Goal: Information Seeking & Learning: Learn about a topic

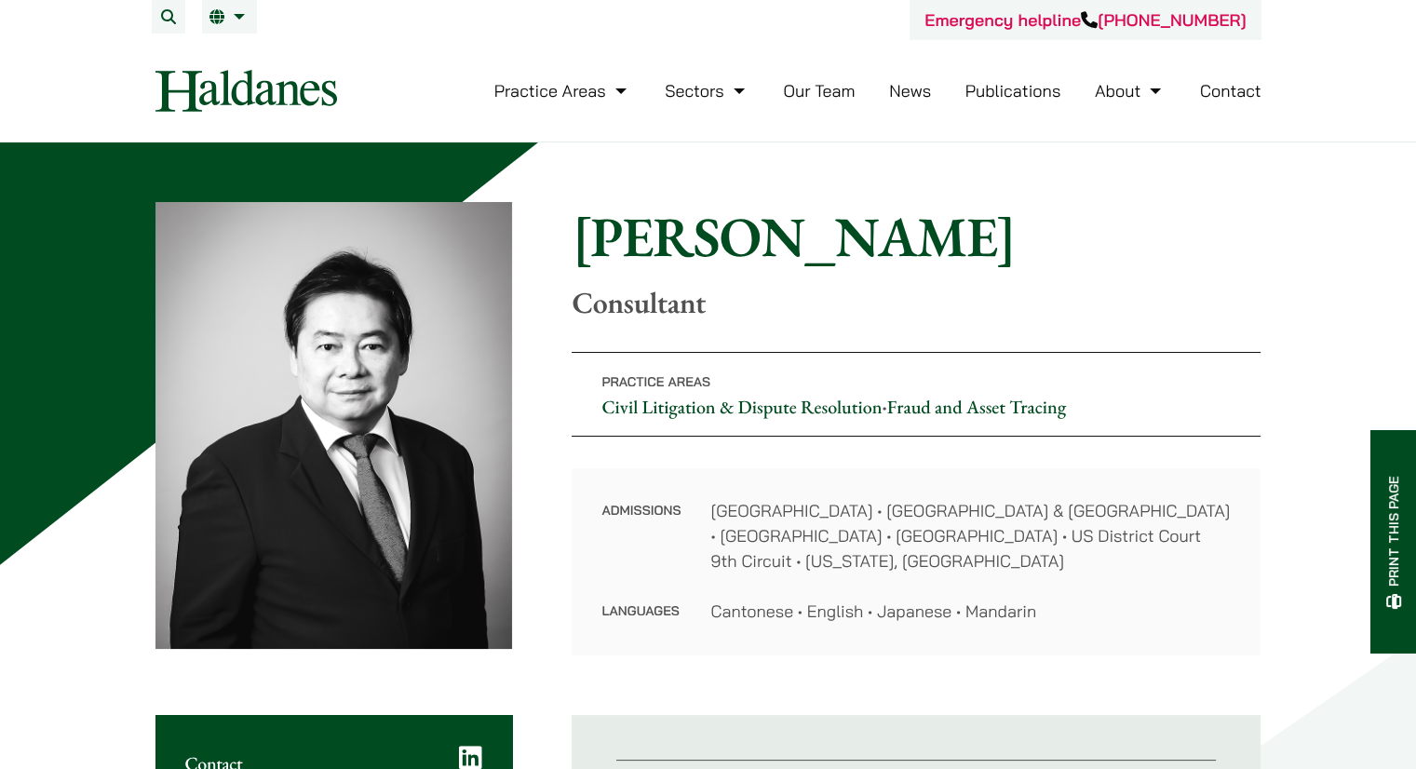
click at [804, 87] on link "Our Team" at bounding box center [819, 90] width 72 height 21
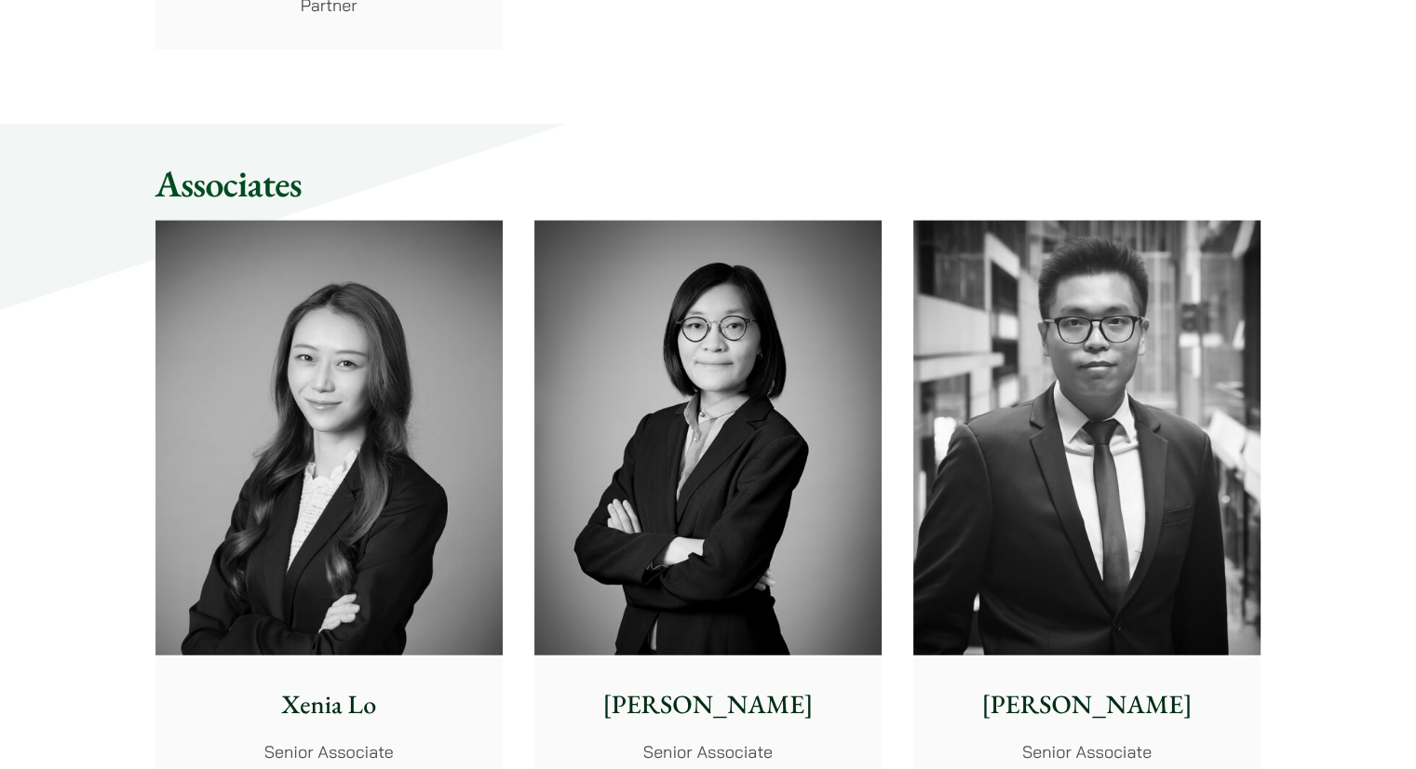
scroll to position [4687, 0]
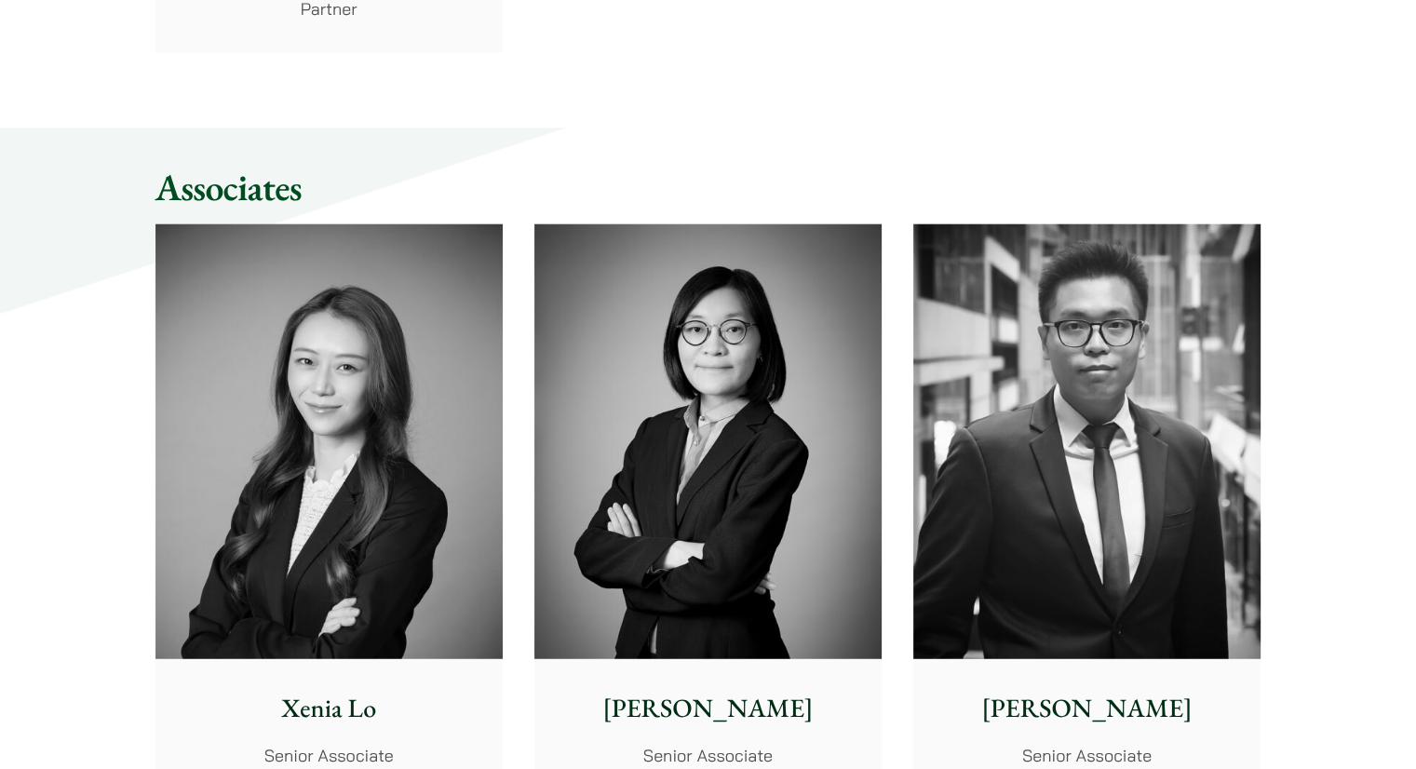
click at [302, 408] on img at bounding box center [328, 441] width 347 height 435
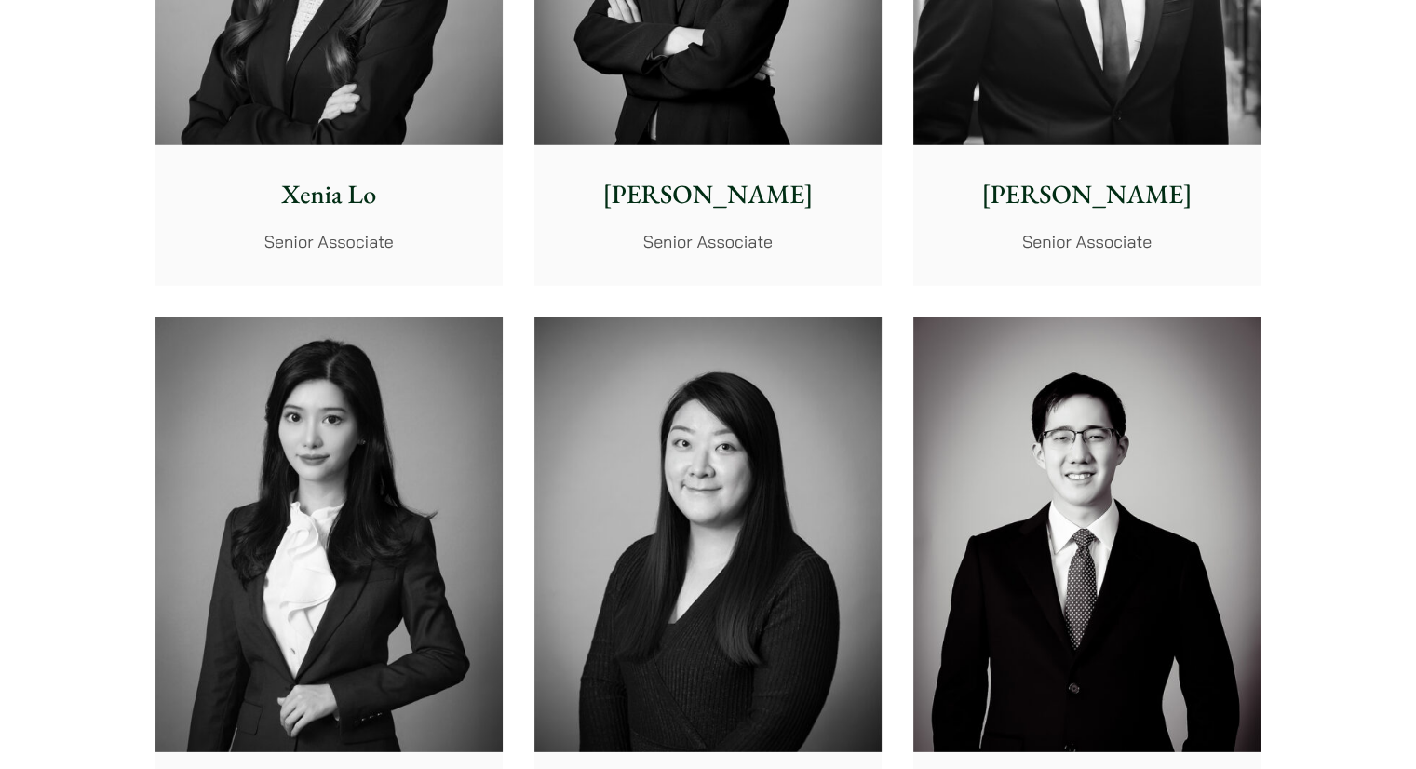
scroll to position [5307, 0]
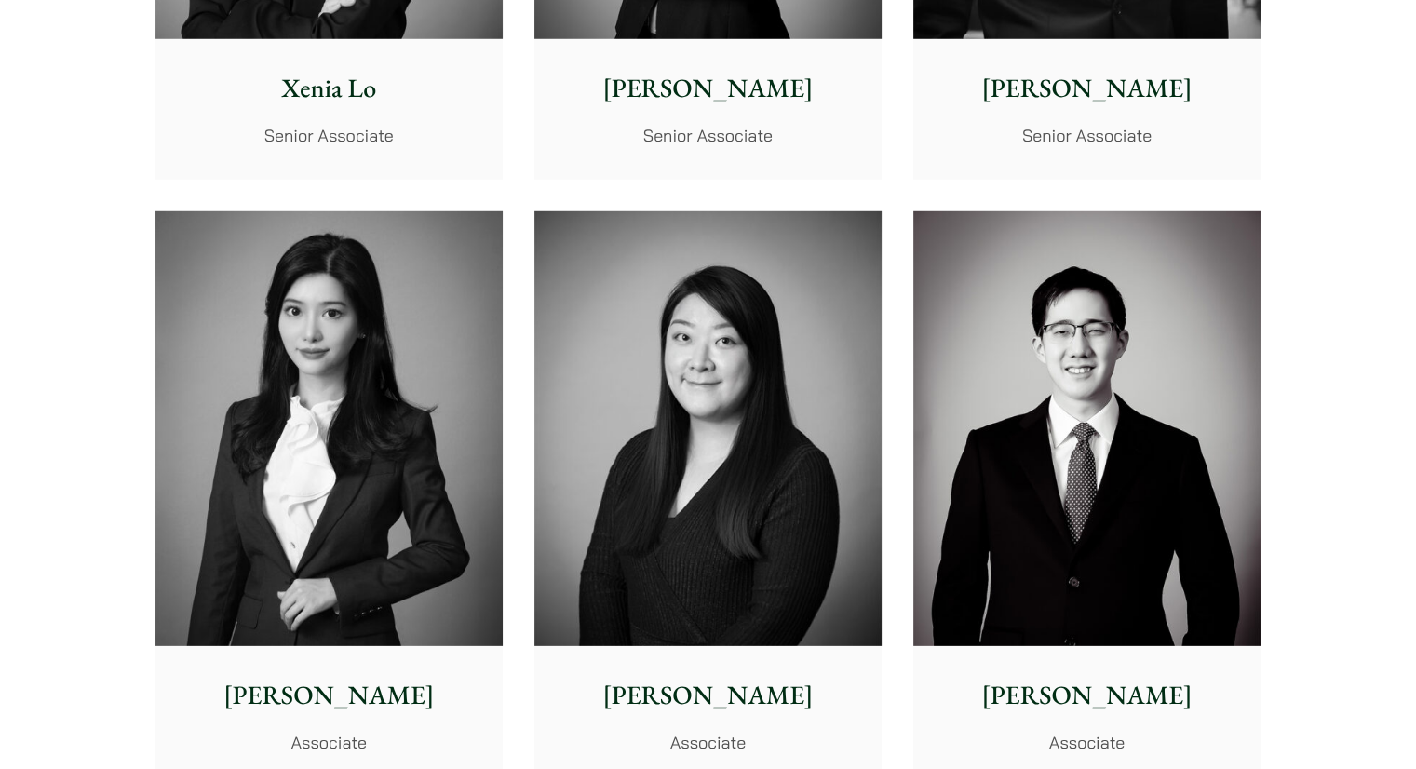
click at [463, 350] on img at bounding box center [328, 428] width 347 height 435
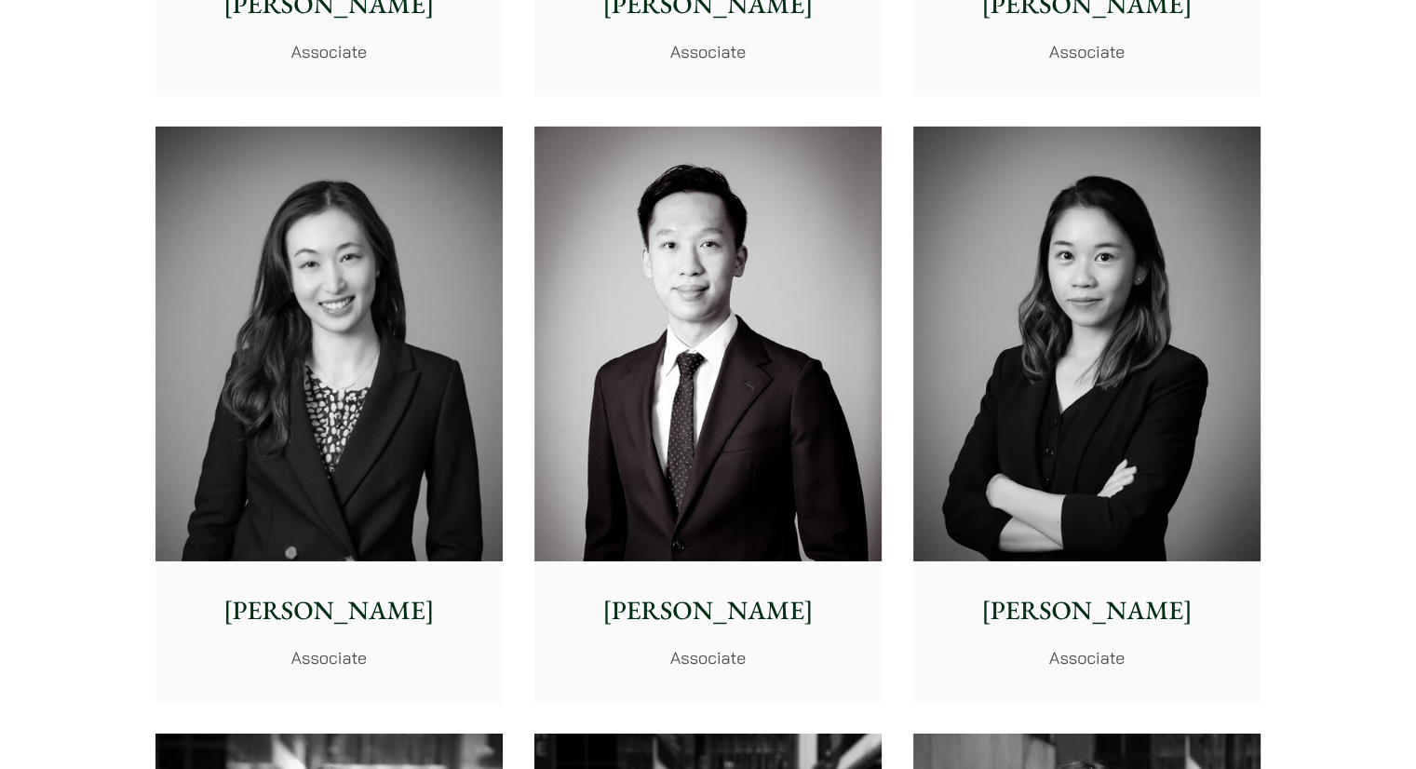
scroll to position [6083, 0]
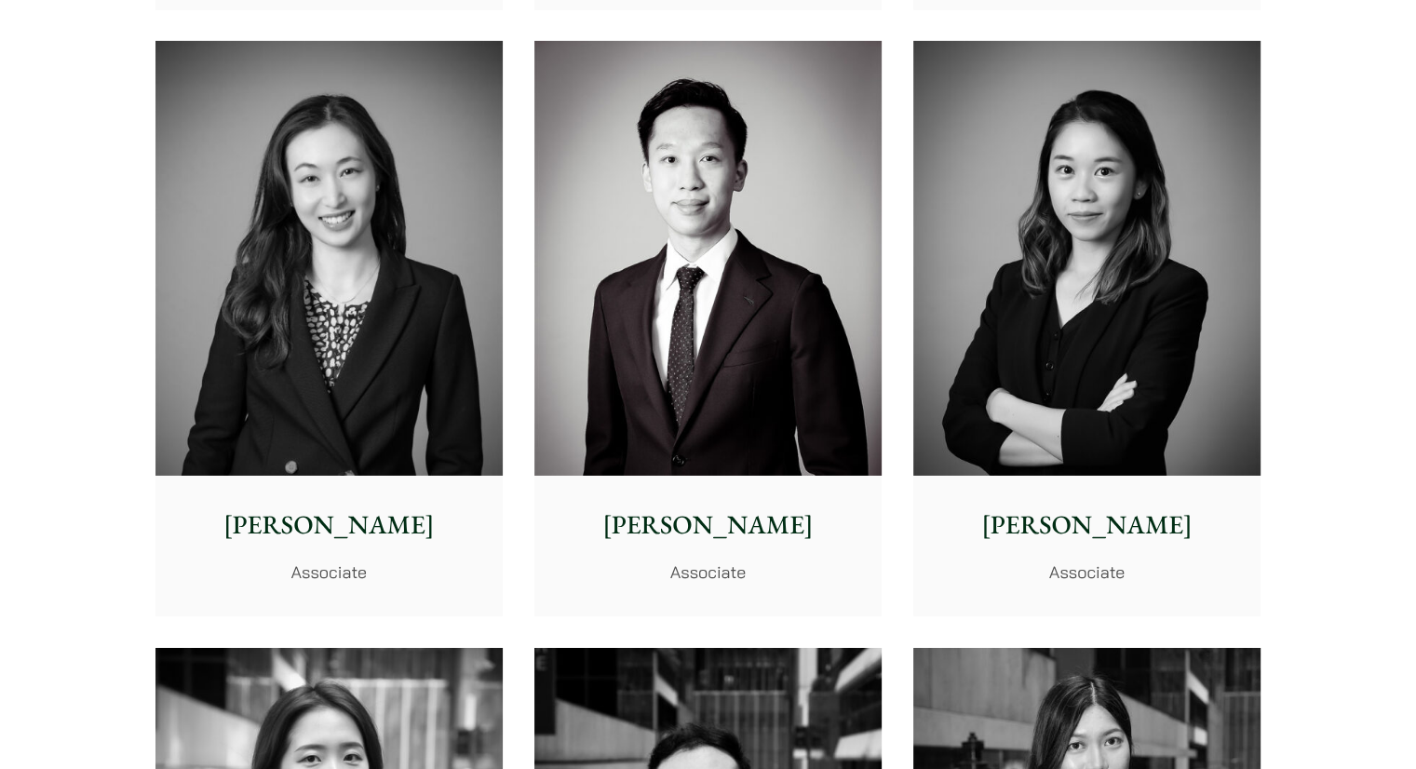
click at [392, 343] on img at bounding box center [328, 258] width 347 height 435
click at [1047, 294] on img at bounding box center [1086, 258] width 347 height 435
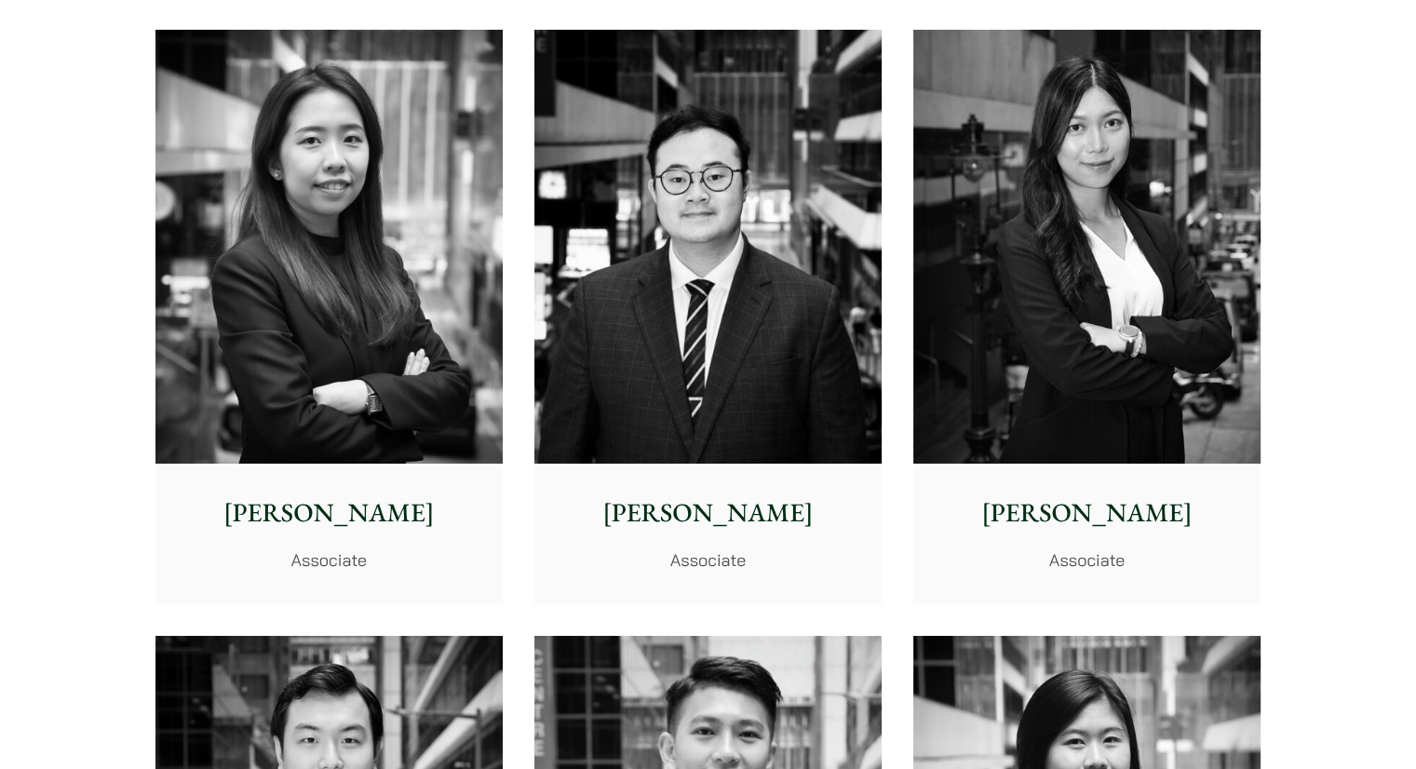
scroll to position [6703, 0]
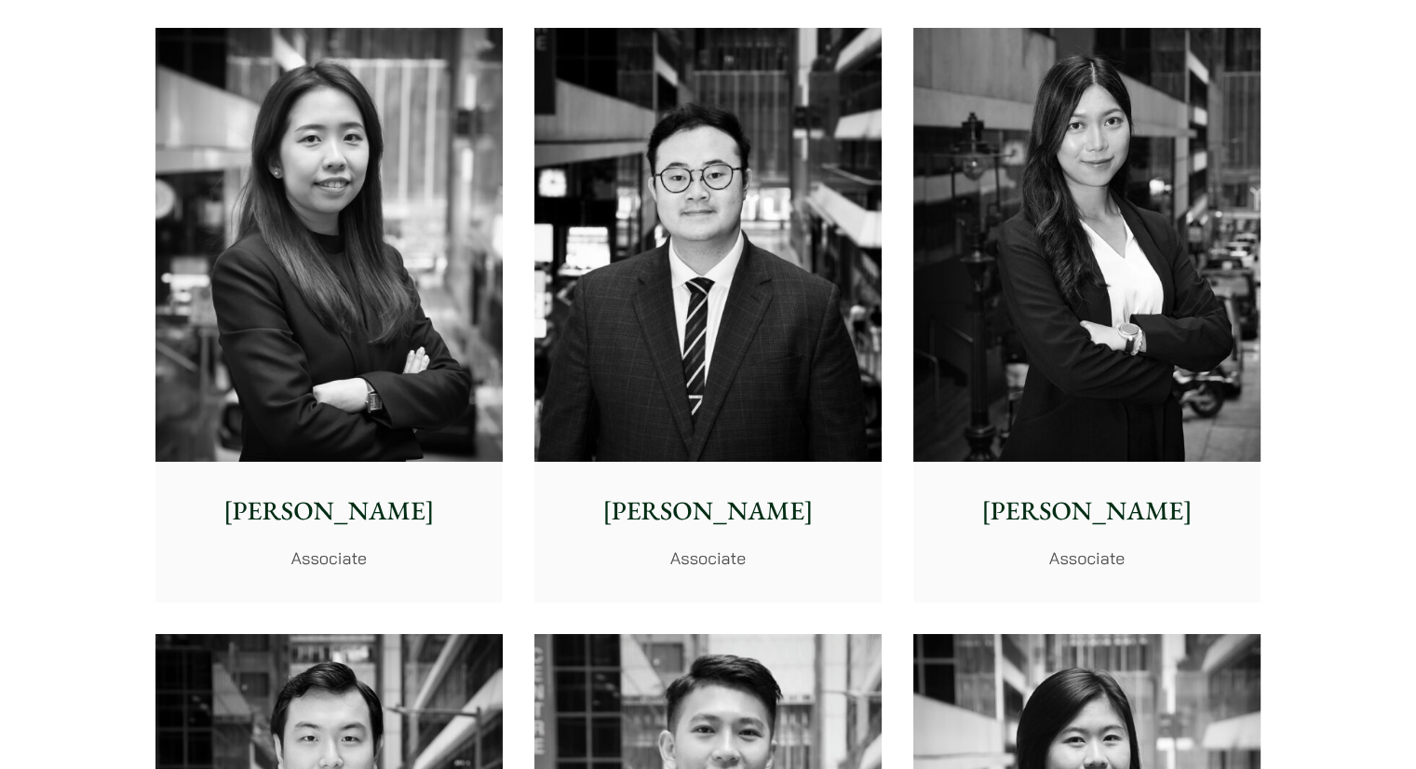
click at [996, 295] on img at bounding box center [1086, 245] width 347 height 435
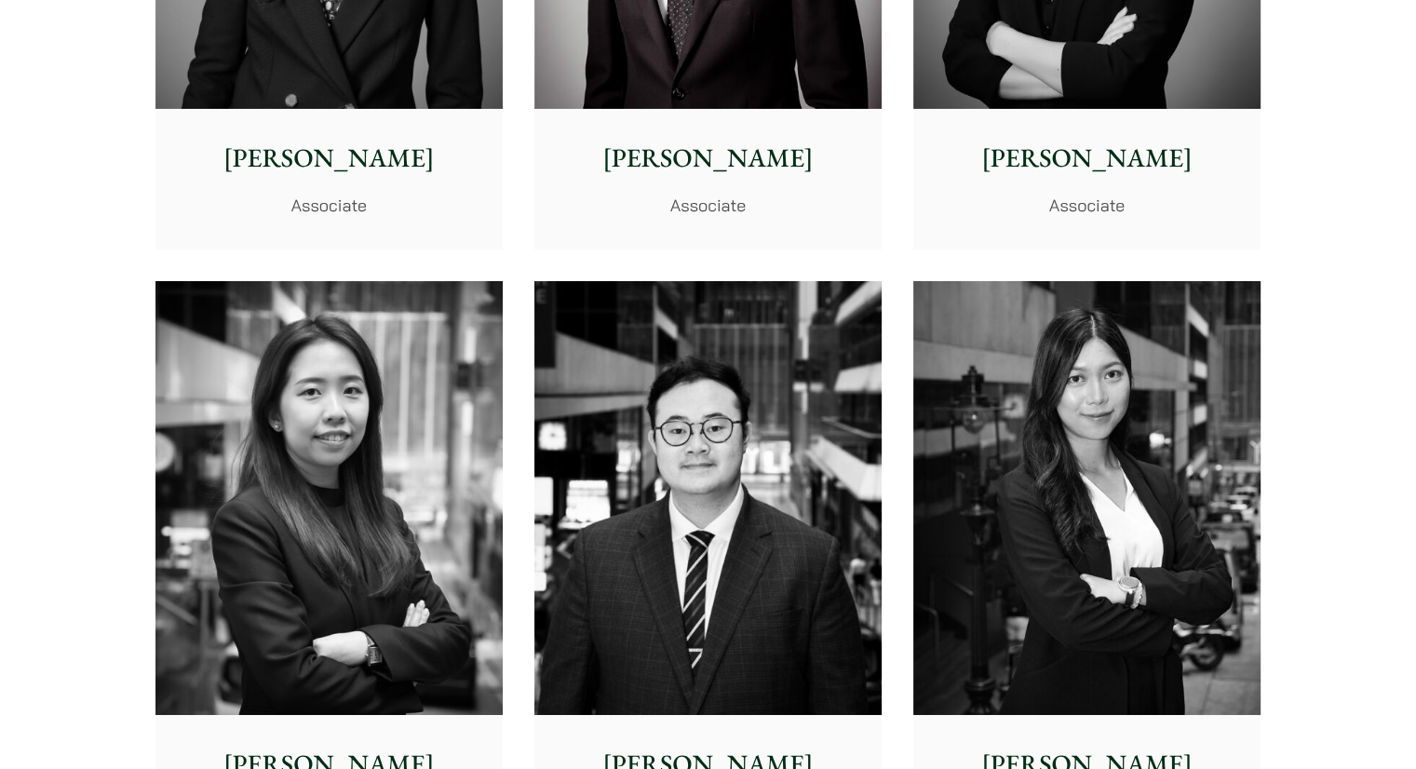
scroll to position [6548, 0]
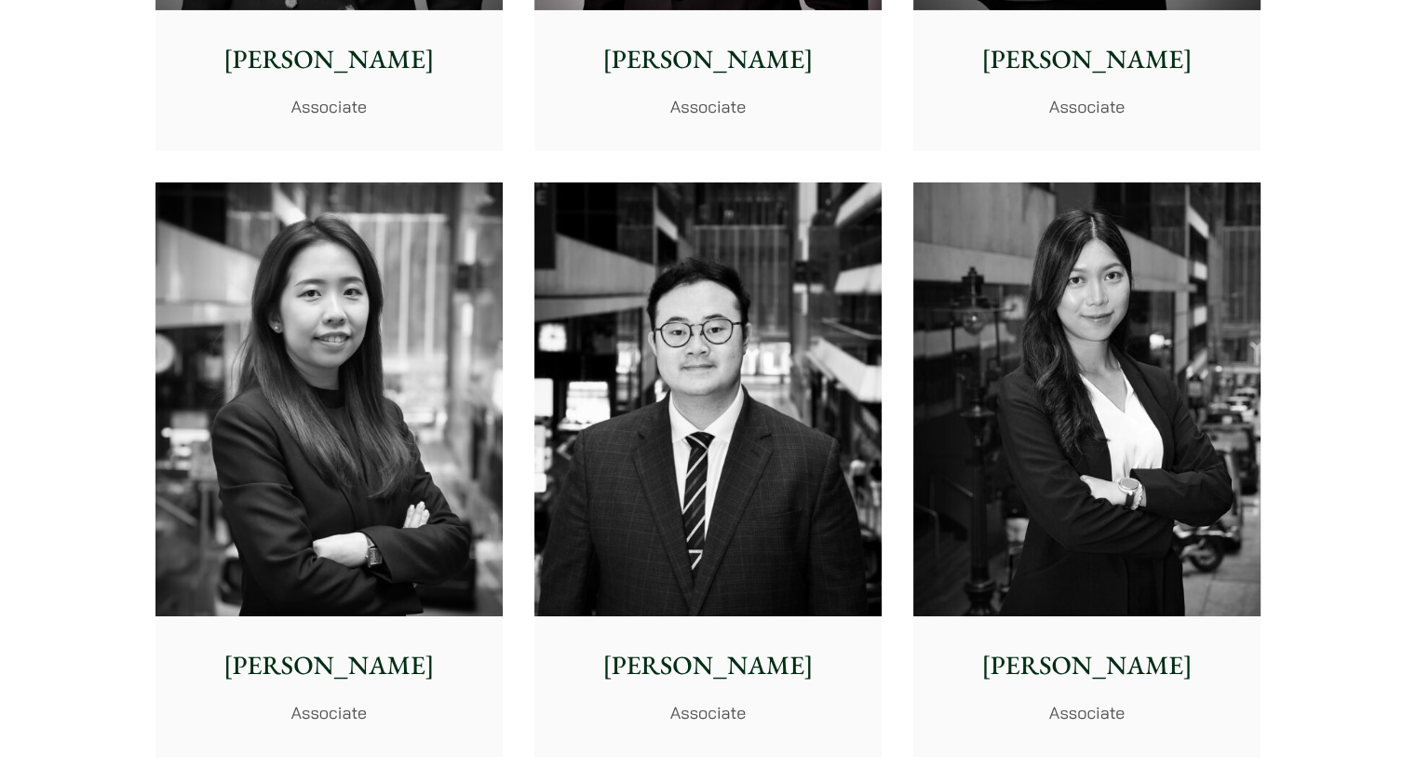
click at [1078, 299] on img at bounding box center [1086, 399] width 347 height 435
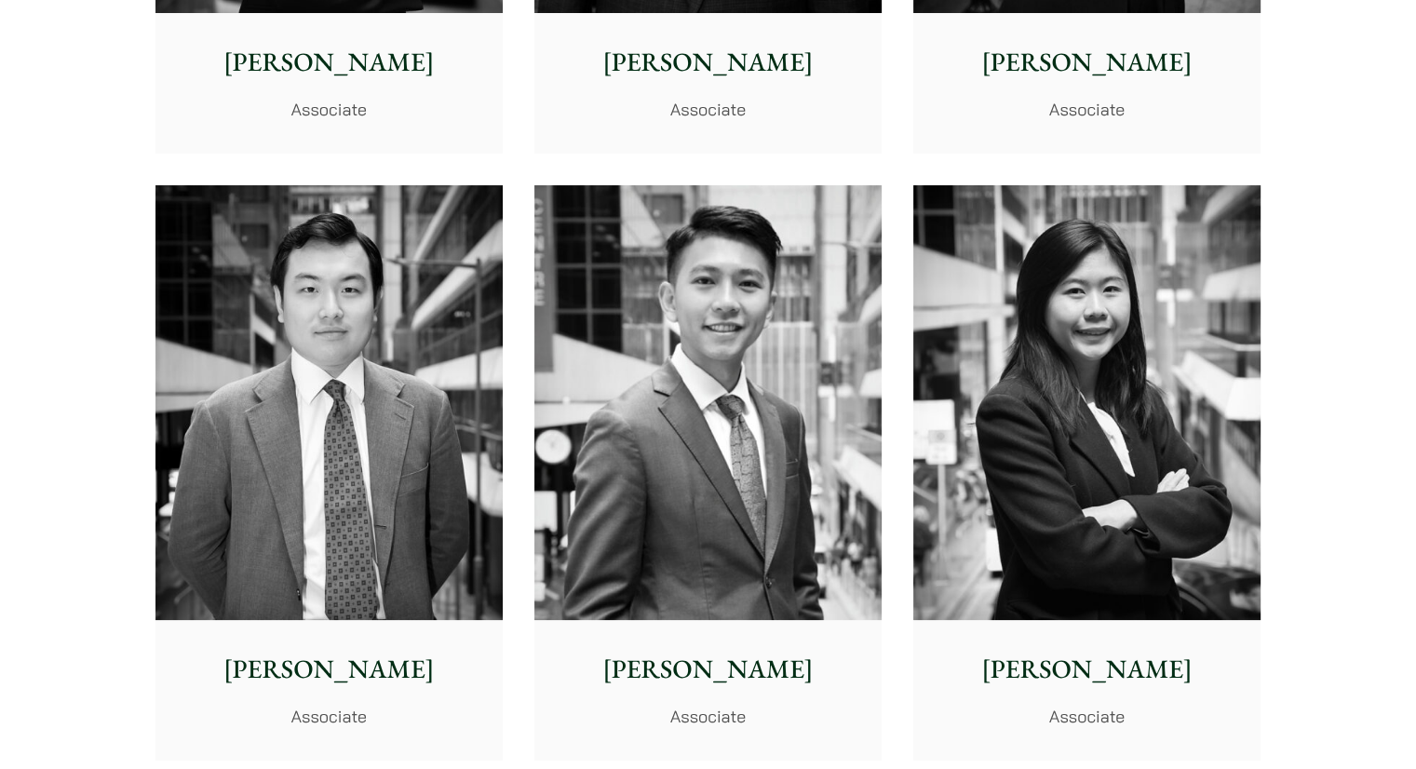
scroll to position [7323, 0]
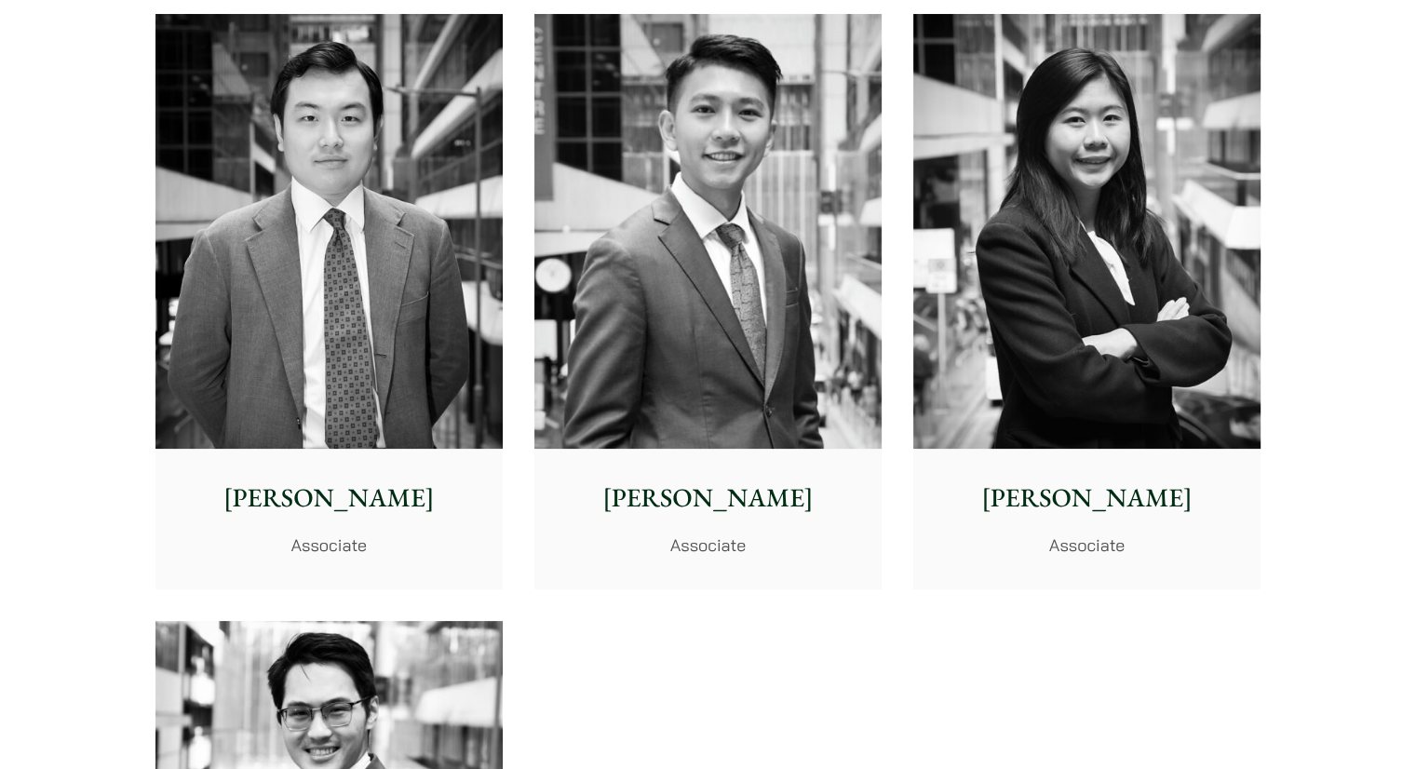
click at [1210, 204] on img at bounding box center [1086, 231] width 347 height 435
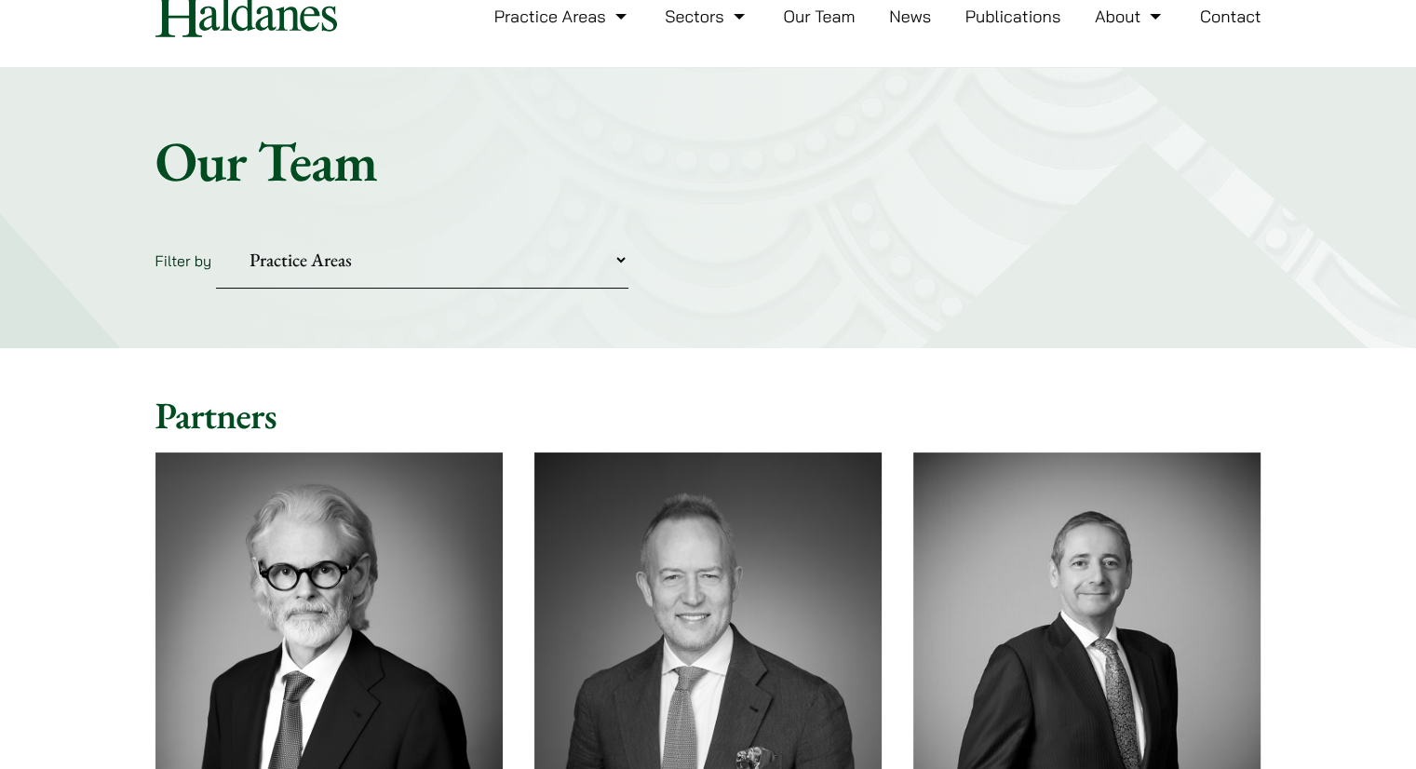
scroll to position [0, 0]
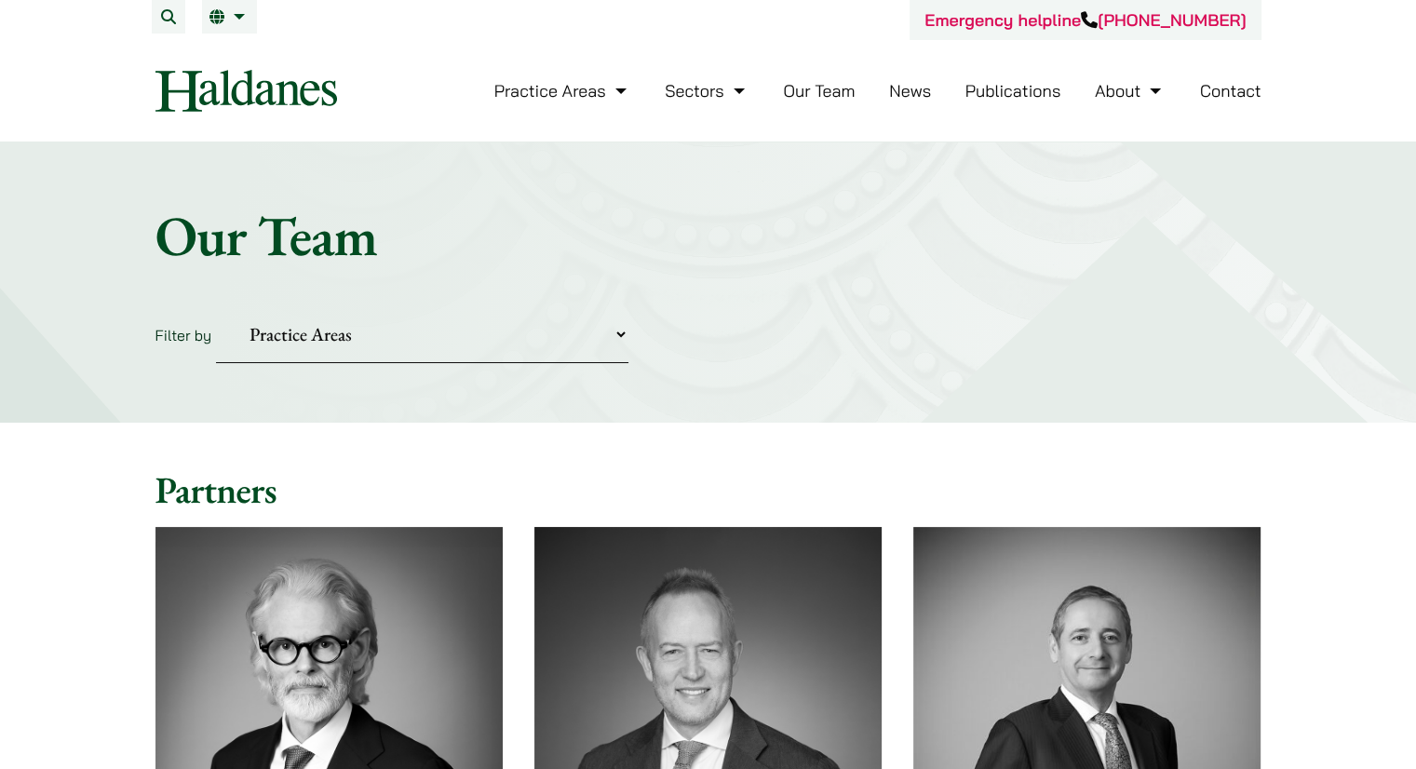
click at [819, 98] on link "Our Team" at bounding box center [819, 90] width 72 height 21
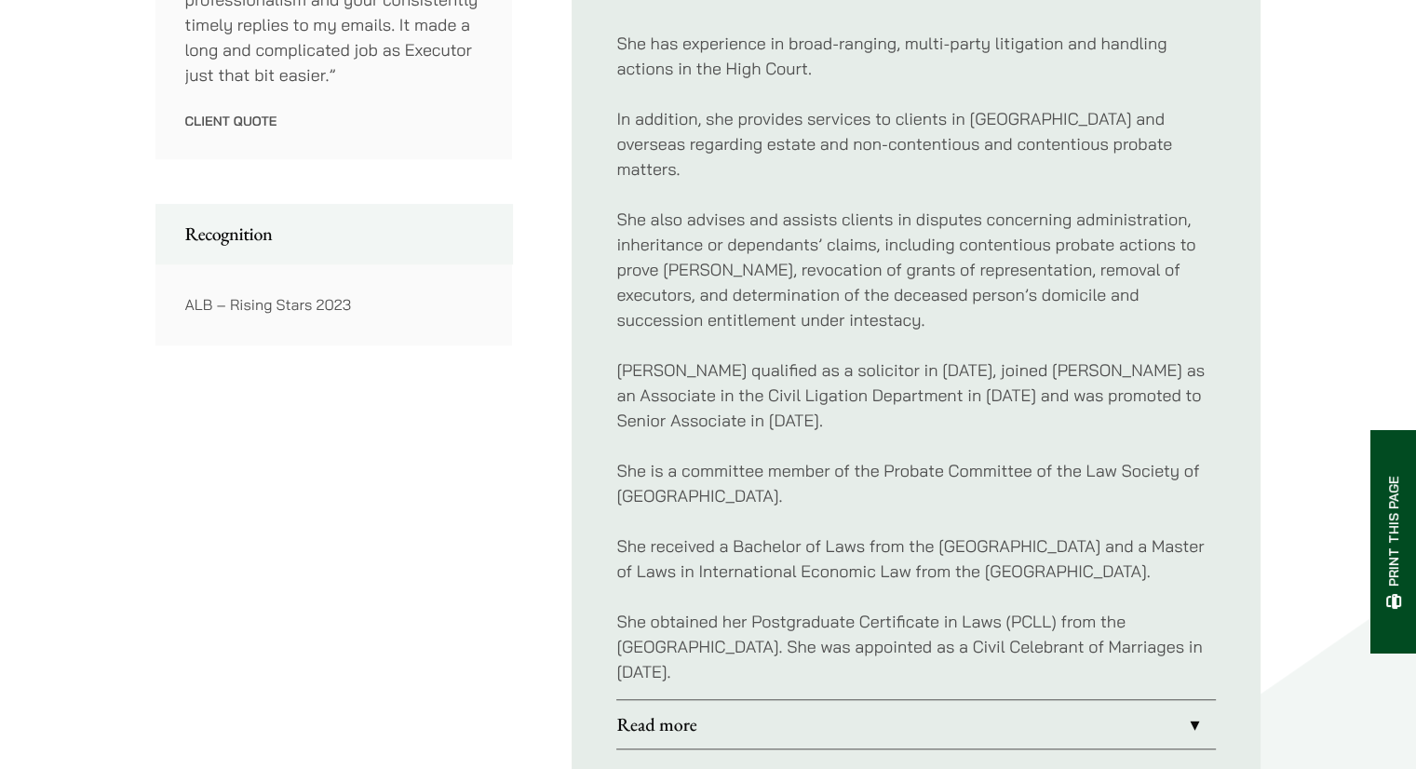
scroll to position [1241, 0]
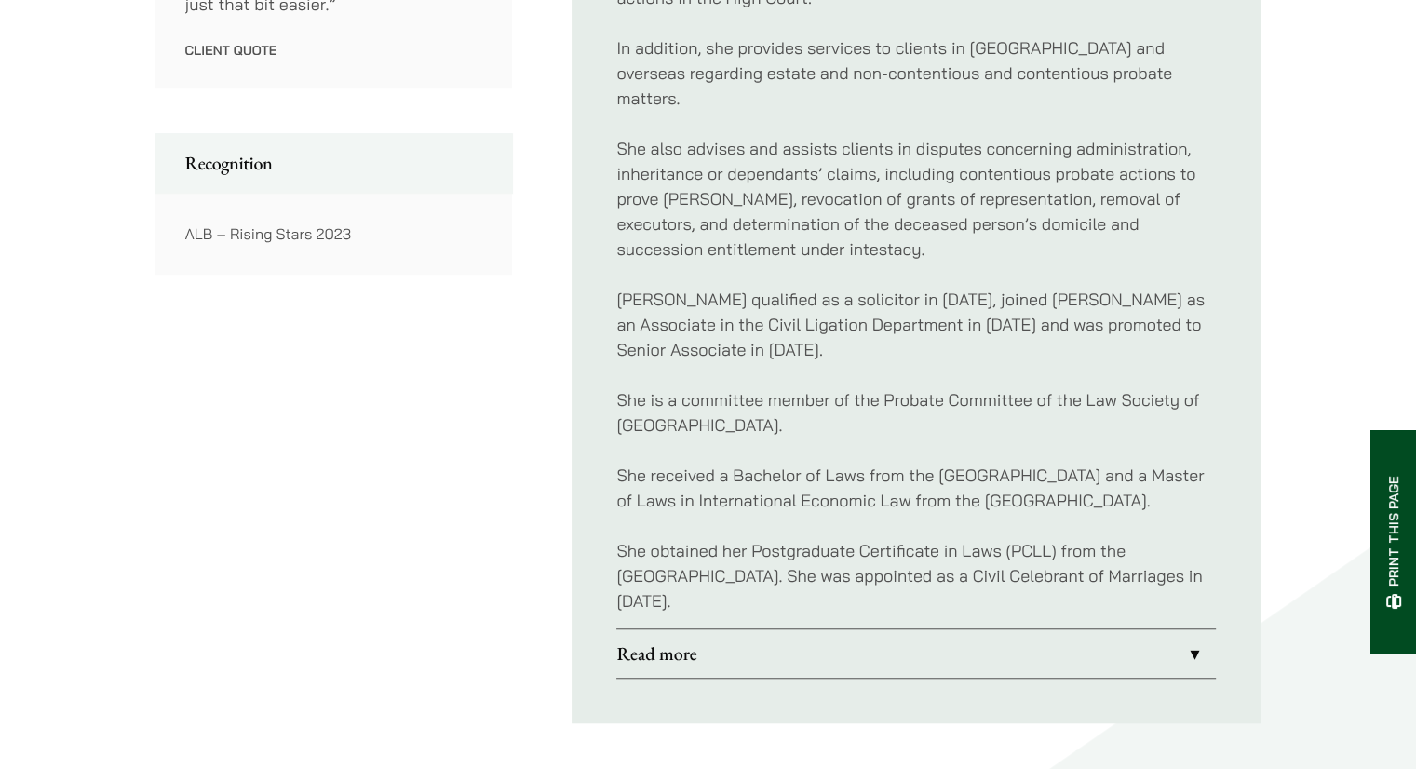
click at [633, 651] on link "Read more" at bounding box center [915, 653] width 599 height 48
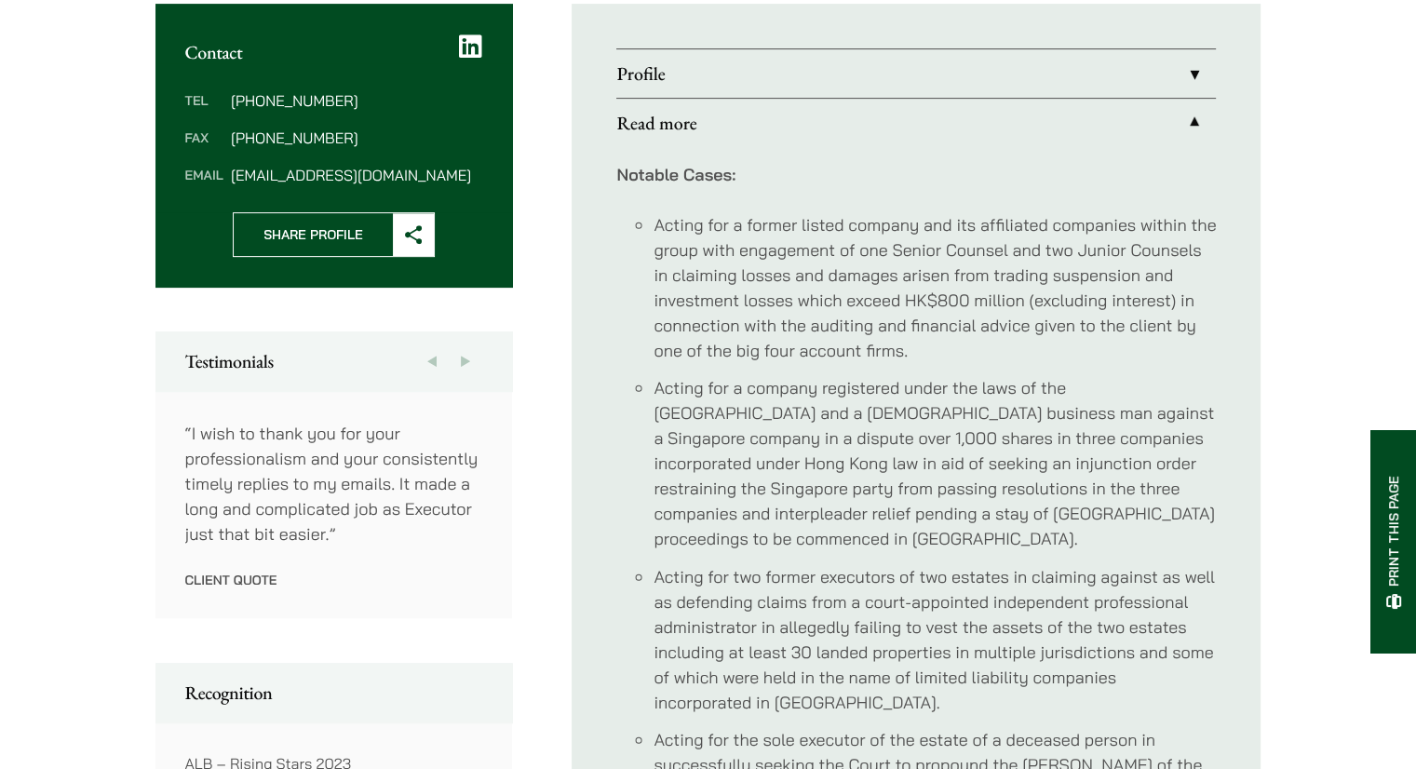
scroll to position [700, 0]
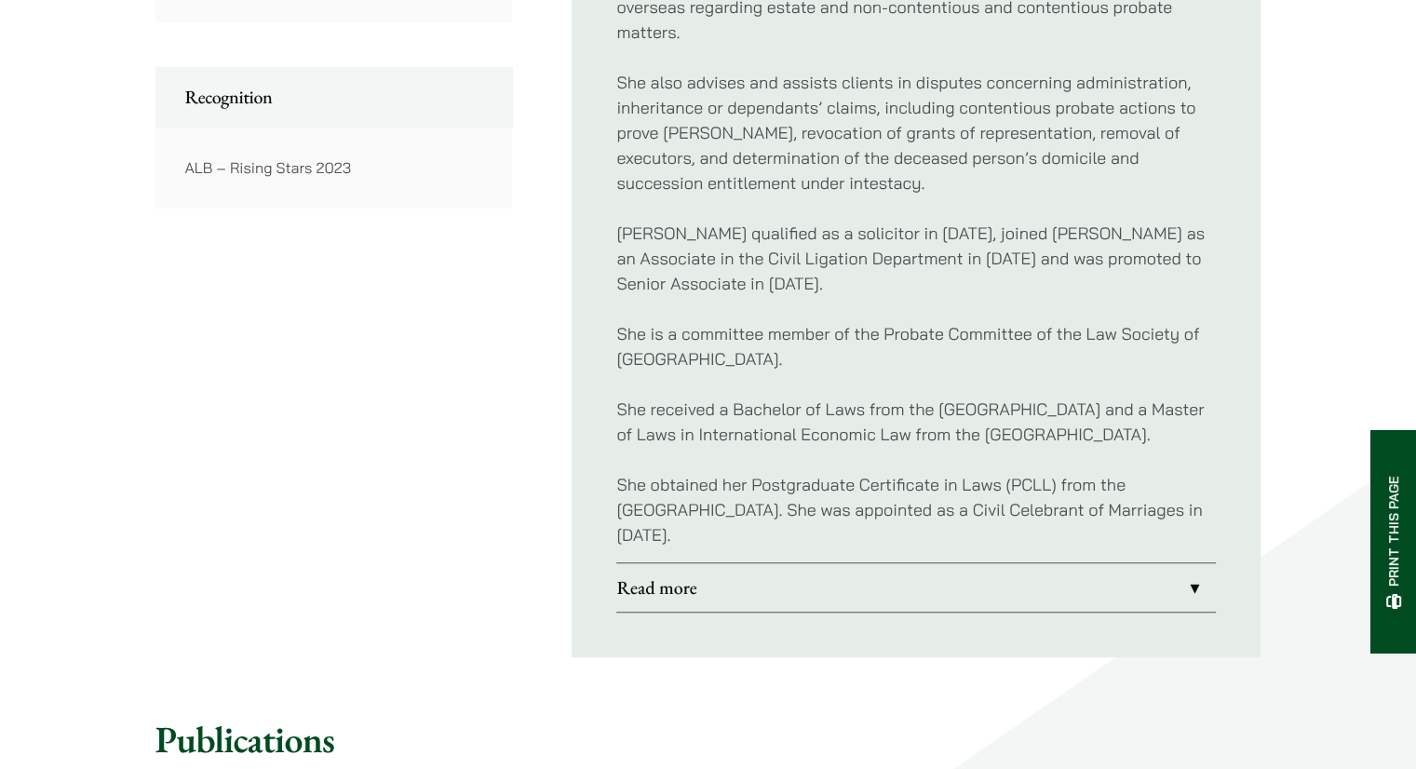
scroll to position [1334, 0]
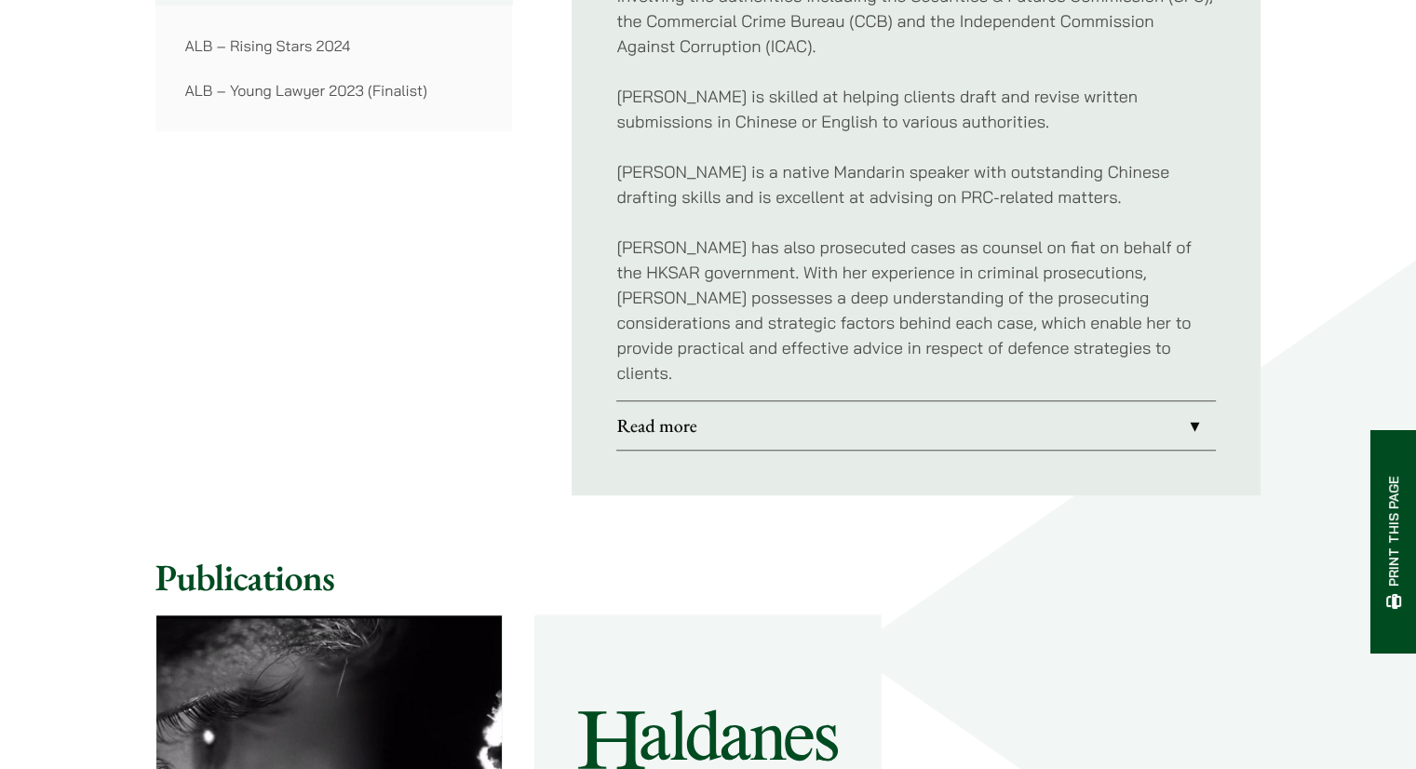
scroll to position [1551, 0]
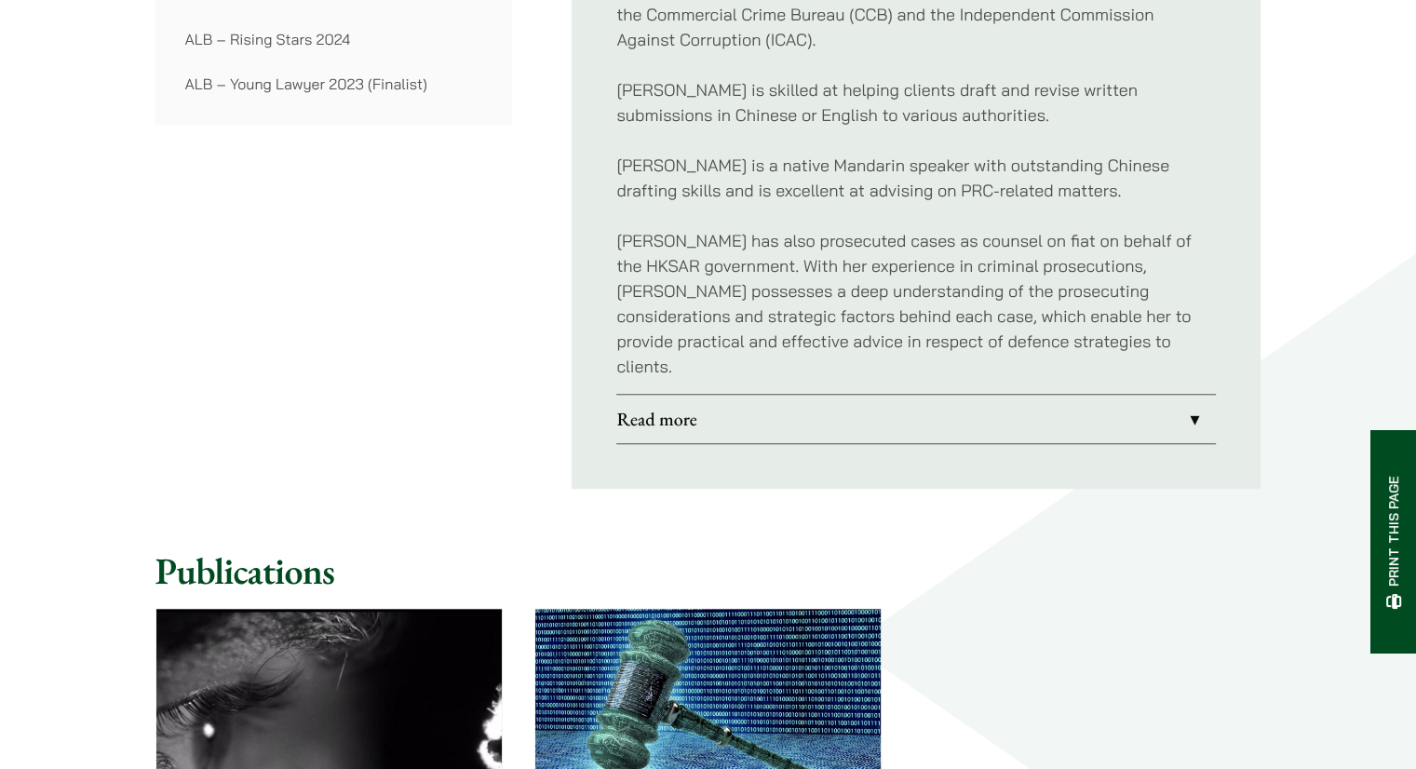
click at [735, 395] on link "Read more" at bounding box center [915, 419] width 599 height 48
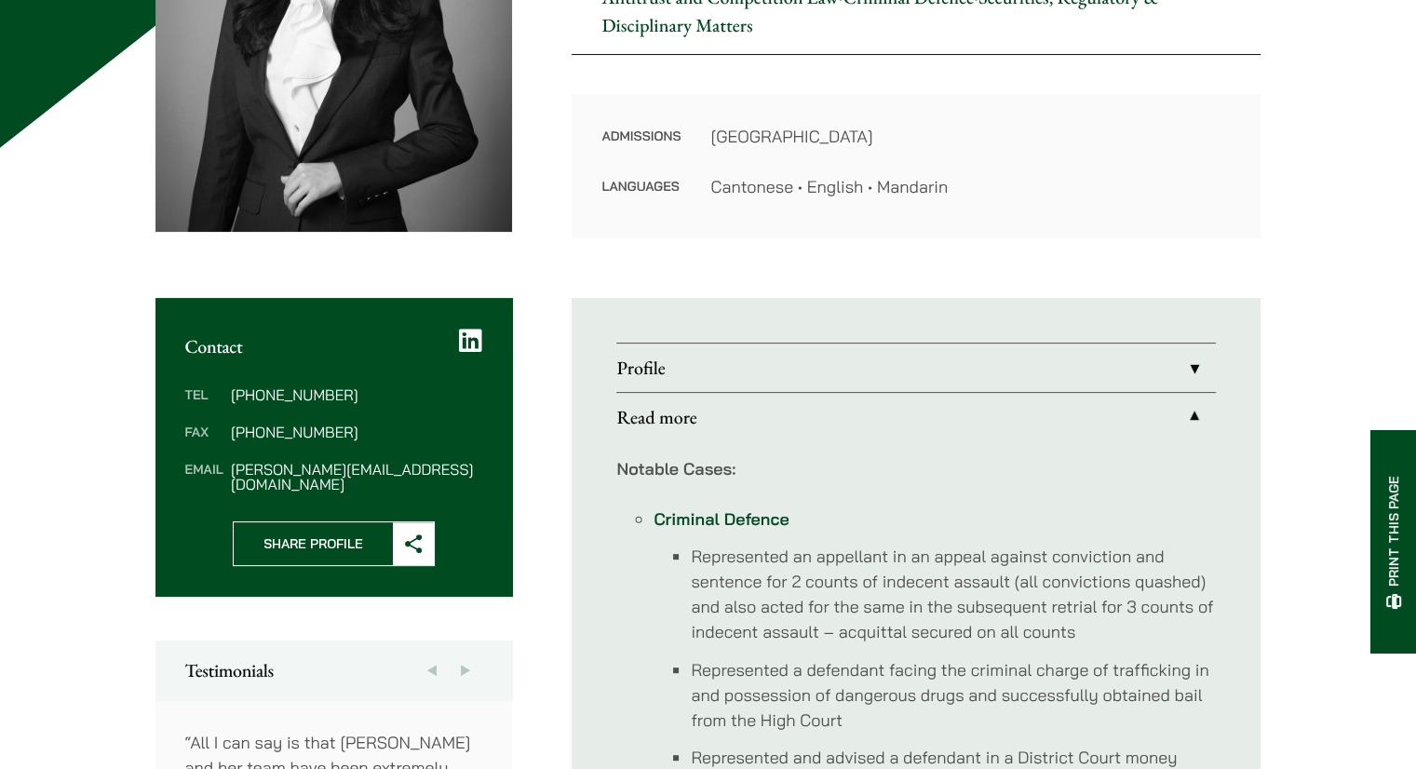
scroll to position [465, 0]
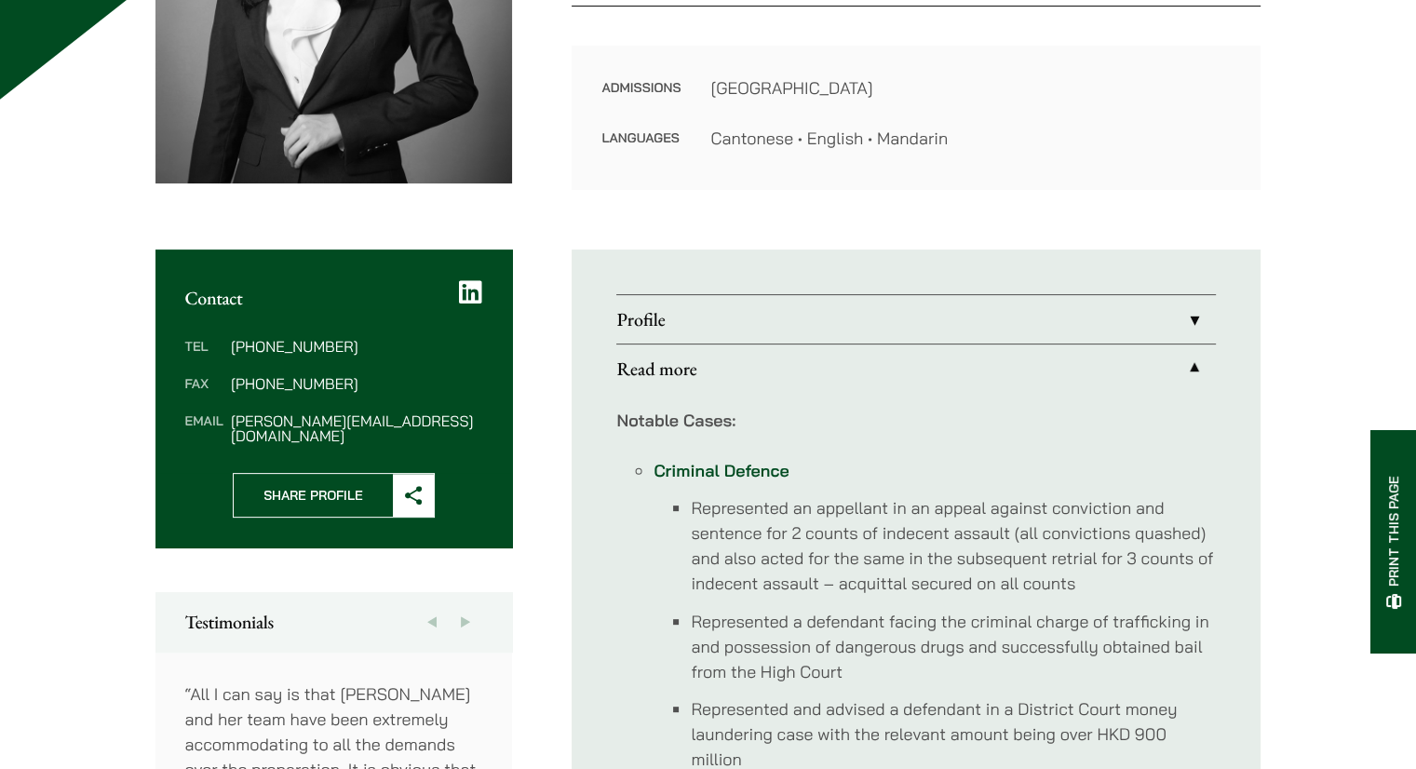
click at [809, 325] on link "Profile" at bounding box center [915, 319] width 599 height 48
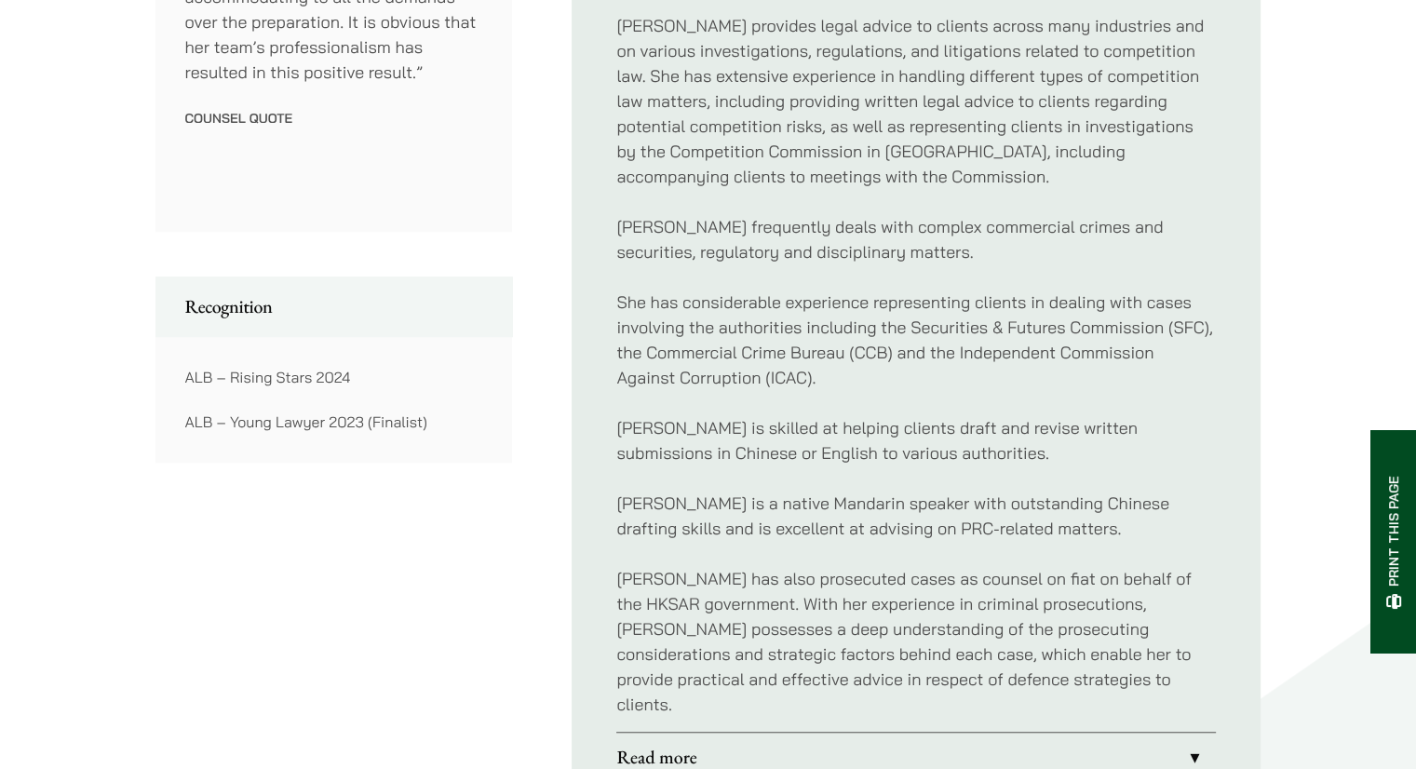
scroll to position [1241, 0]
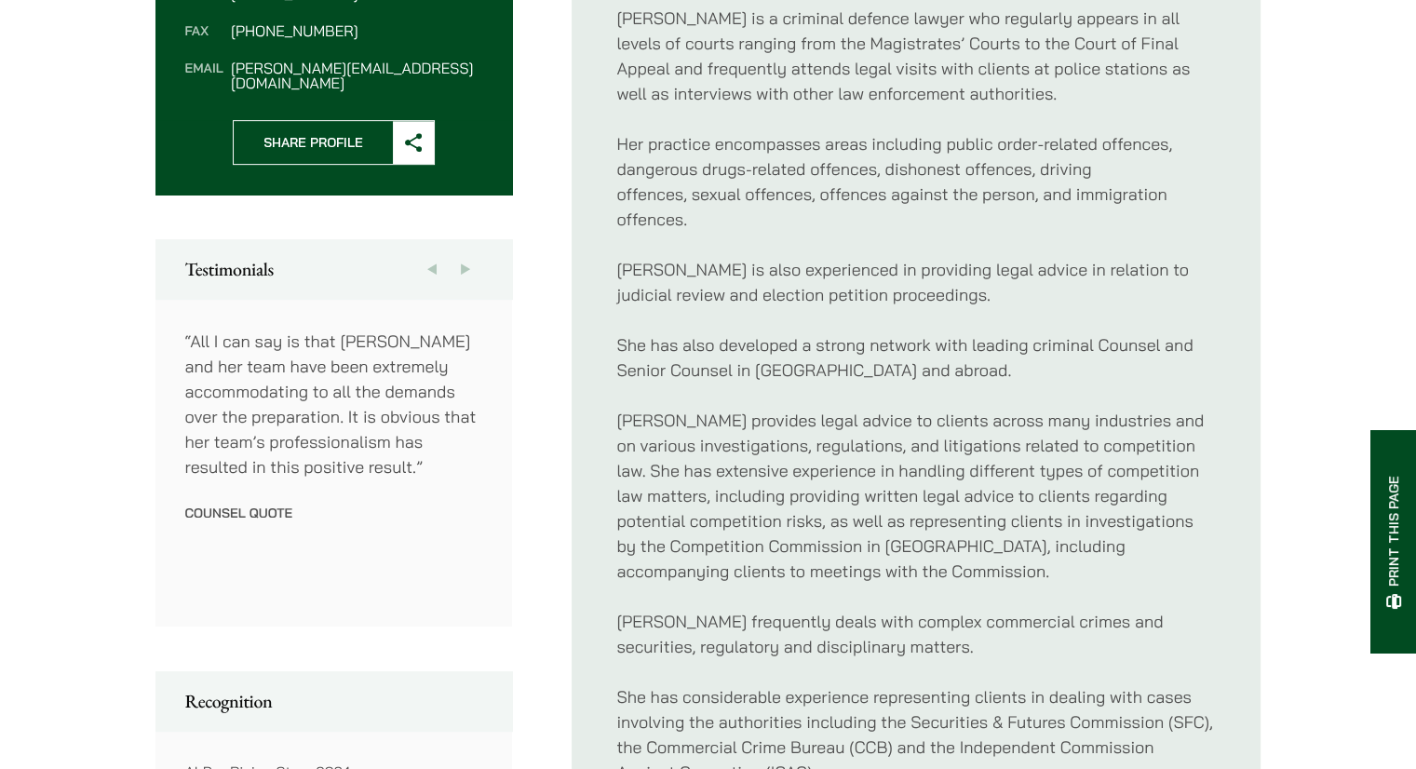
scroll to position [714, 0]
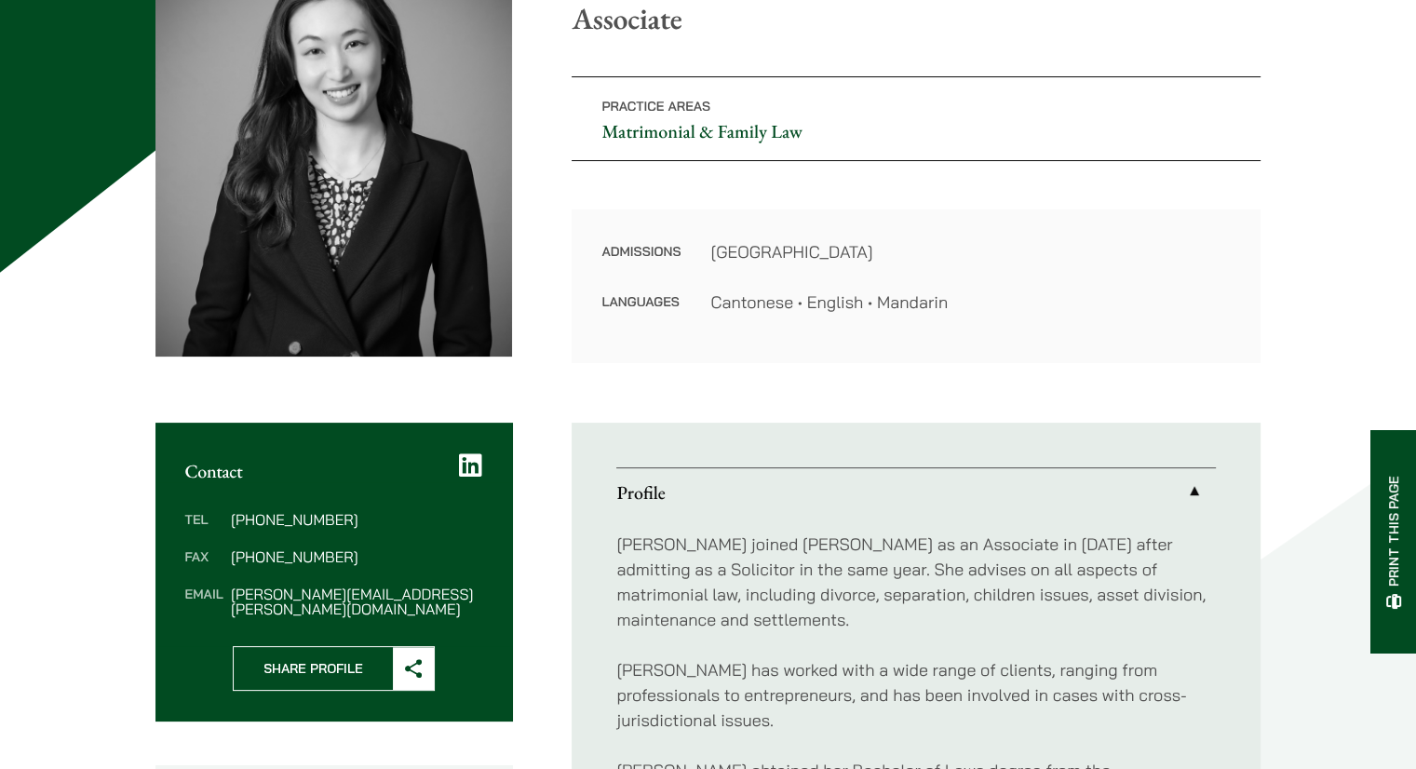
scroll to position [154, 0]
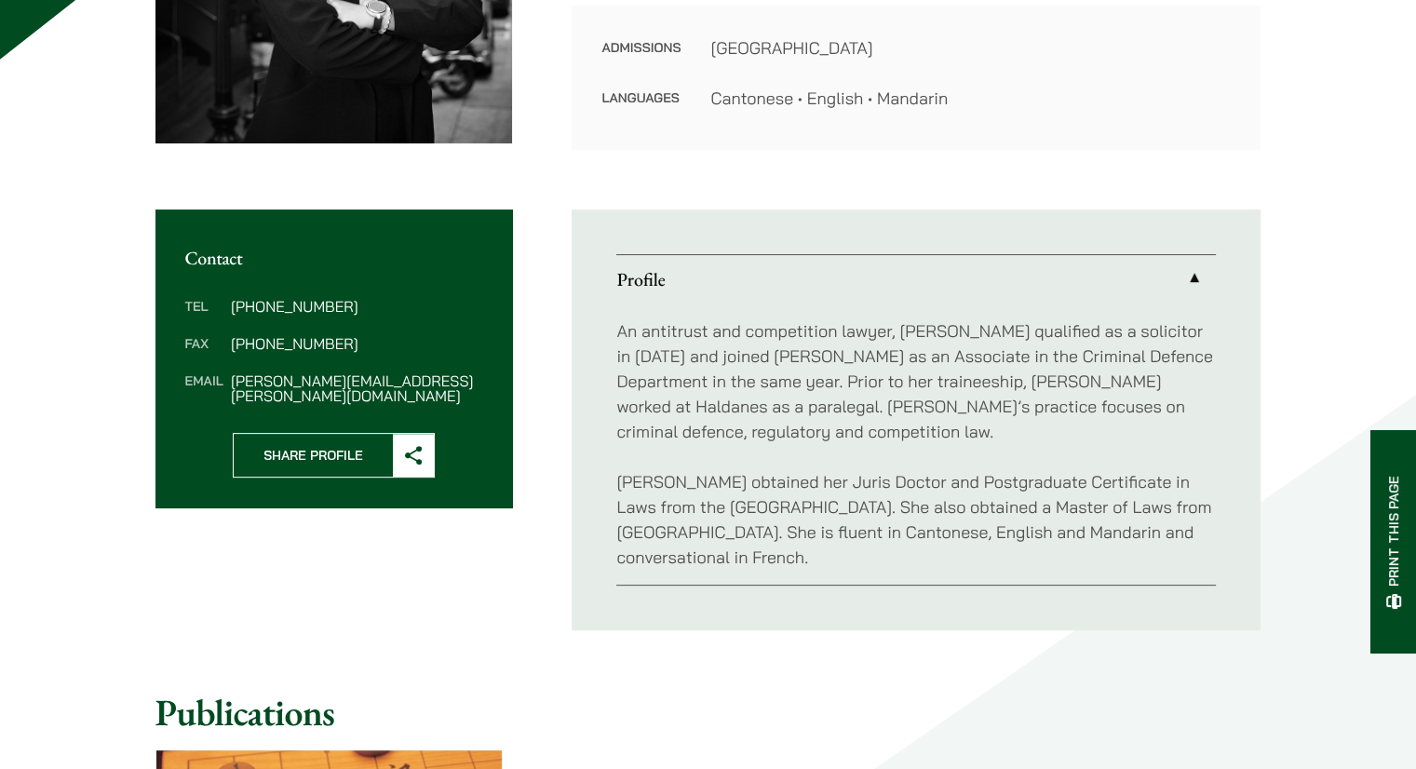
scroll to position [775, 0]
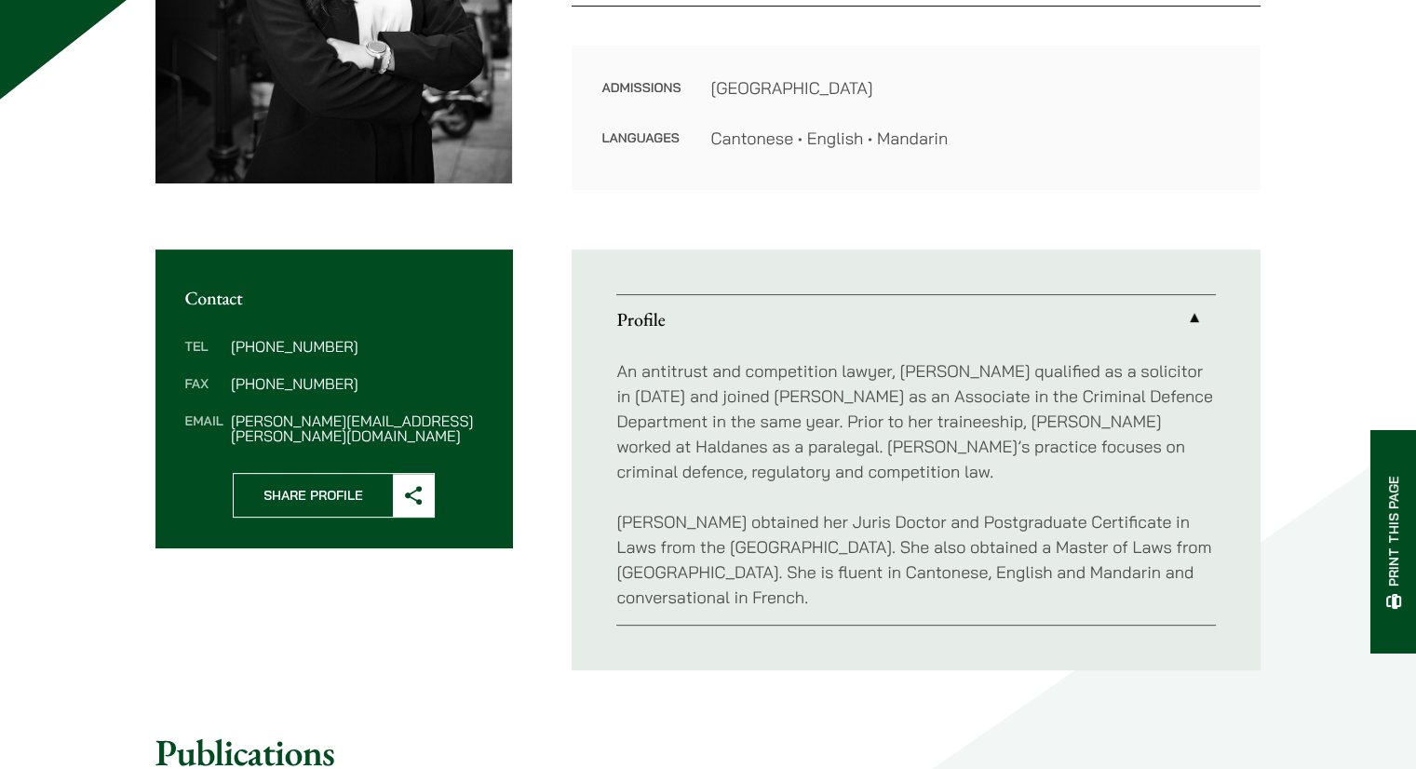
scroll to position [620, 0]
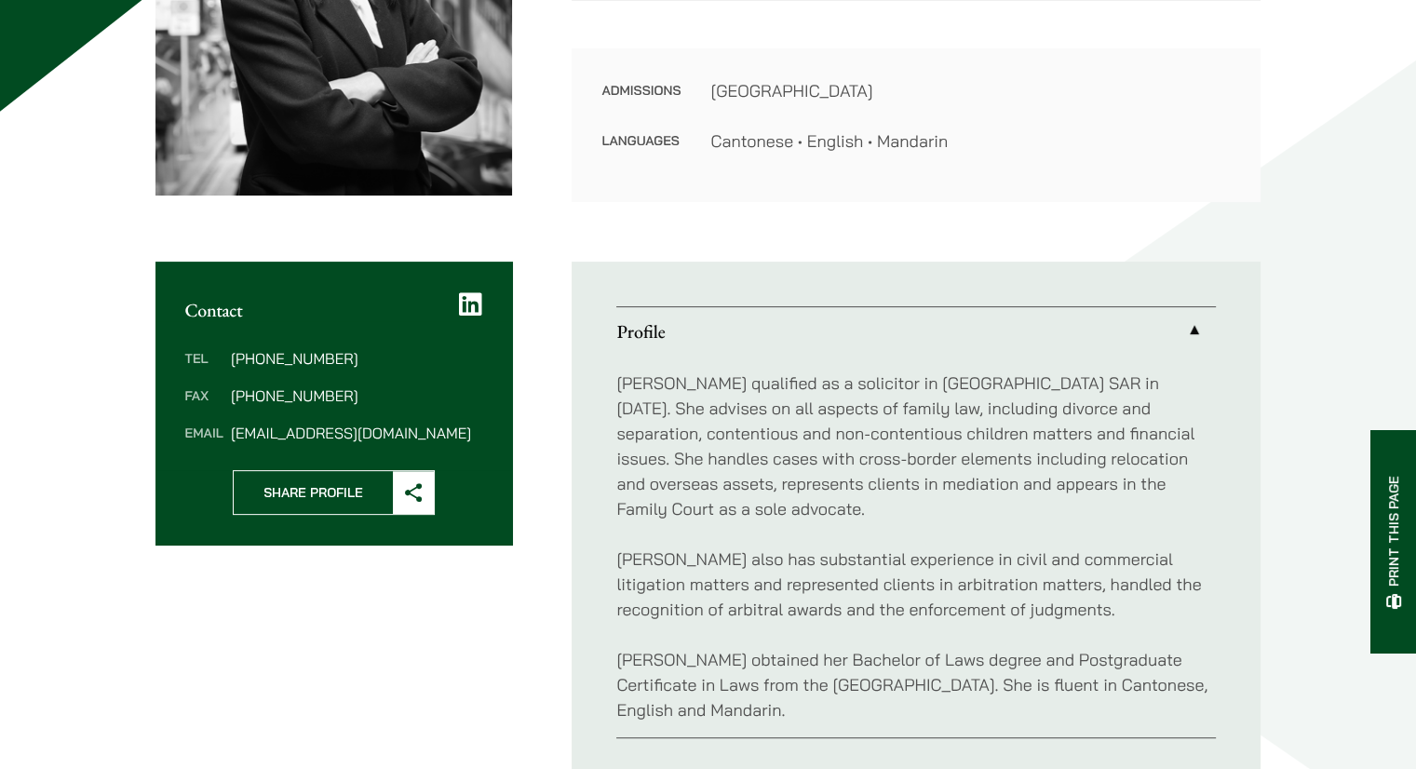
scroll to position [154, 0]
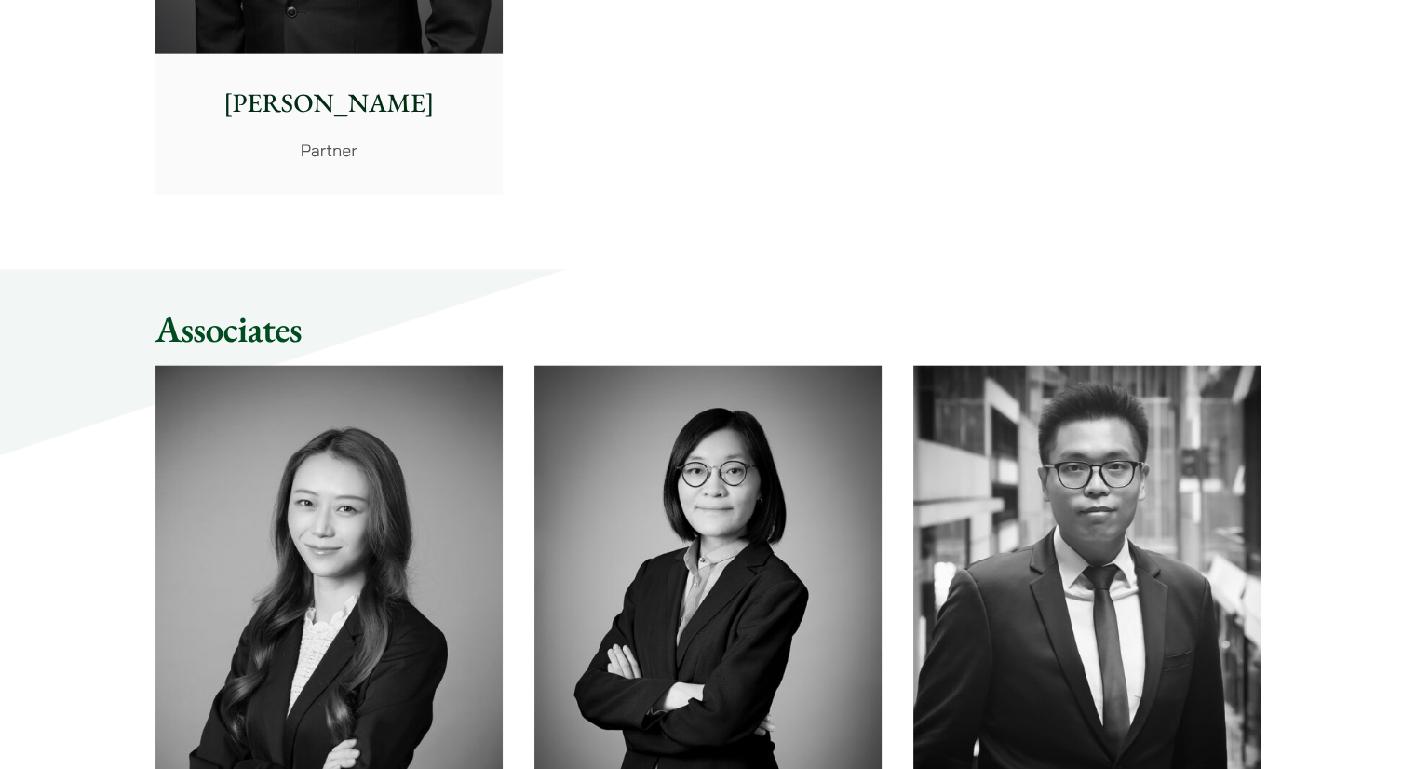
scroll to position [4654, 0]
